Goal: Information Seeking & Learning: Learn about a topic

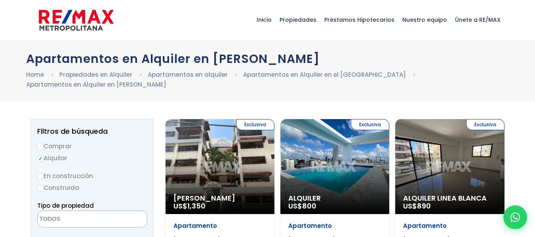
select select
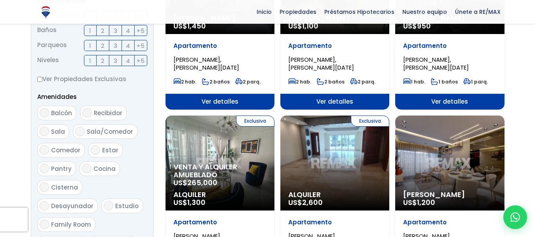
scroll to position [317, 0]
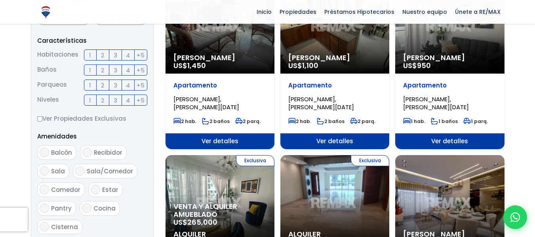
click at [116, 55] on span "3" at bounding box center [116, 55] width 4 height 10
click at [0, 0] on input "3" at bounding box center [0, 0] width 0 height 0
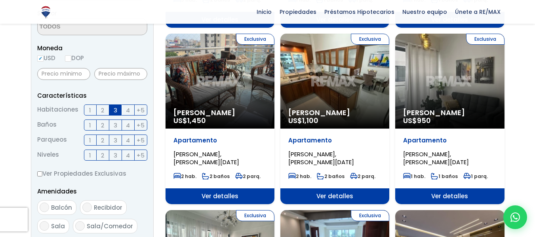
scroll to position [238, 0]
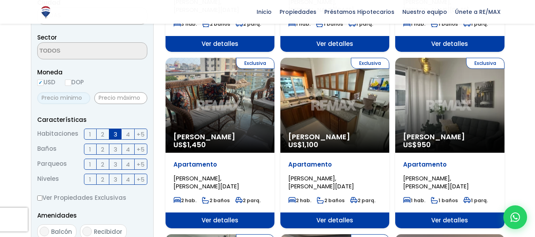
click at [71, 98] on input "text" at bounding box center [63, 98] width 53 height 12
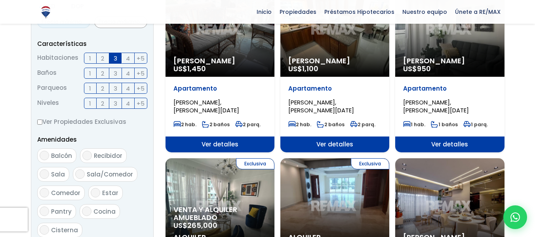
scroll to position [317, 0]
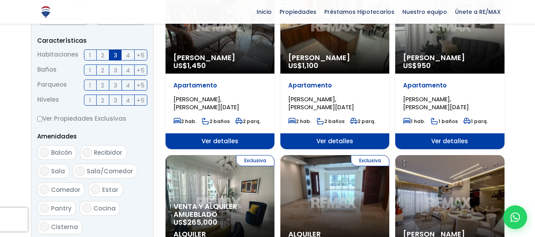
click at [114, 71] on span "3" at bounding box center [116, 70] width 4 height 10
click at [0, 0] on input "3" at bounding box center [0, 0] width 0 height 0
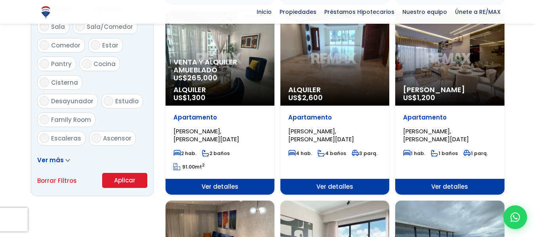
scroll to position [475, 0]
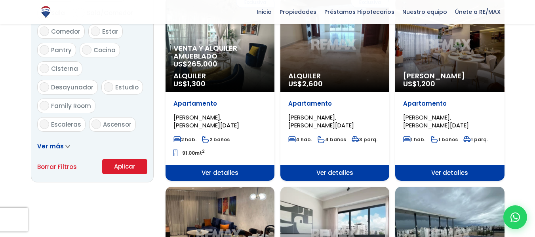
click at [121, 169] on button "Aplicar" at bounding box center [124, 166] width 45 height 15
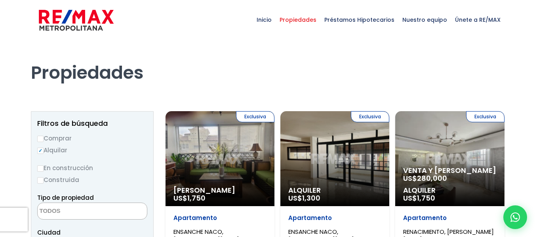
select select
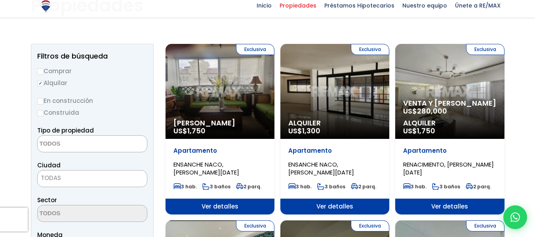
scroll to position [79, 0]
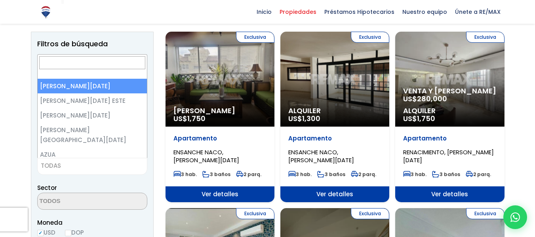
click at [72, 164] on span "TODAS" at bounding box center [92, 165] width 109 height 11
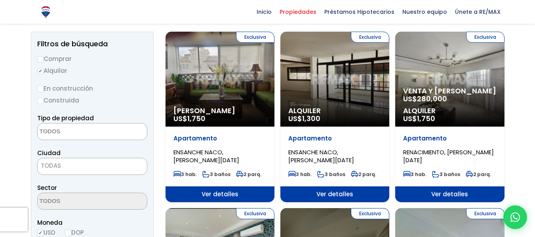
click at [72, 164] on span "TODAS" at bounding box center [92, 165] width 109 height 11
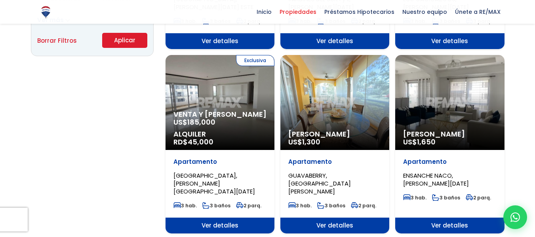
scroll to position [594, 0]
